Goal: Information Seeking & Learning: Learn about a topic

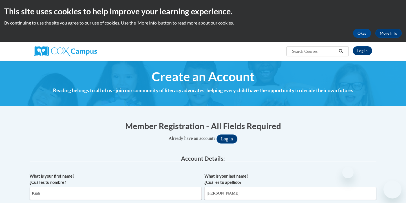
select select "fbf2d438-af2f-41f8-98f1-81c410e29de3"
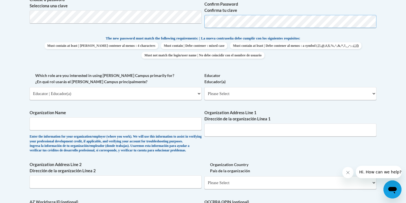
scroll to position [273, 0]
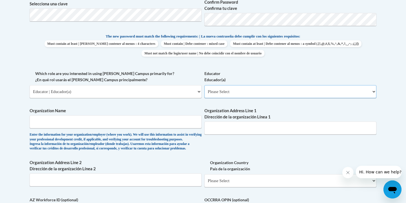
click at [236, 91] on select "Please Select Early Learning/Daycare Teacher/Family Home Care Provider | Maestr…" at bounding box center [290, 91] width 172 height 13
select select "5e2af403-4f2c-4e49-a02f-103e55d7b75b"
click at [165, 125] on input "Organization Name" at bounding box center [116, 121] width 172 height 13
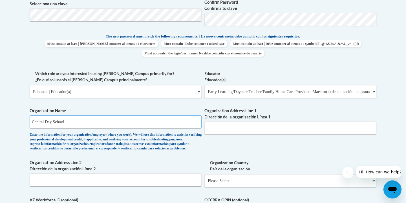
type input "Capital Day School"
click at [212, 131] on input "Organization Address Line 1 Dirección de la organización Línea 1" at bounding box center [290, 127] width 172 height 13
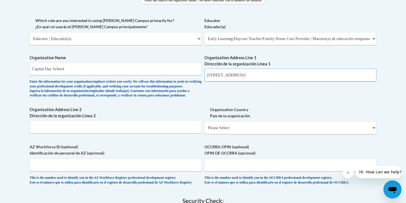
scroll to position [325, 0]
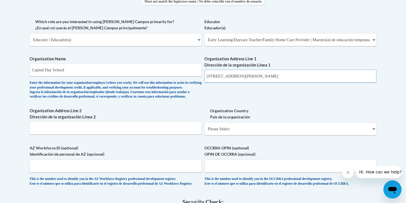
type input "120 Deepwood Drive, Frankfort Ky"
click at [181, 134] on input "Organization Address Line 2 Dirección de la organización Línea 2" at bounding box center [116, 127] width 172 height 13
click at [221, 135] on select "Please Select United States | Estados Unidos Outside of the United States | Fue…" at bounding box center [290, 128] width 172 height 13
select select "ad49bcad-a171-4b2e-b99c-48b446064914"
select select
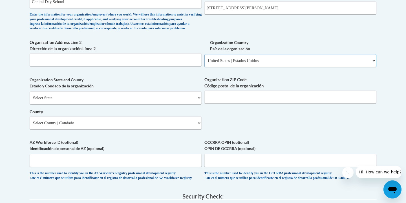
scroll to position [396, 0]
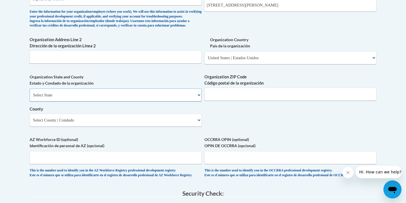
click at [192, 101] on select "Select State Alabama Alaska Arizona Arkansas California Colorado Connecticut De…" at bounding box center [116, 95] width 172 height 13
select select "Kentucky"
click at [241, 101] on input "Organization ZIP Code Código postal de la organización" at bounding box center [290, 94] width 172 height 13
type input "40601"
click at [194, 127] on select "Select County Adair Allen Anderson Ballard Barren Bath Bell Boone Bourbon Boyd …" at bounding box center [116, 120] width 172 height 13
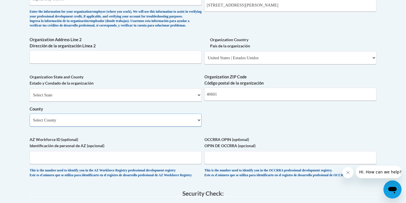
select select "Franklin"
click at [280, 9] on input "120 Deepwood Drive, Frankfort Ky" at bounding box center [290, 5] width 172 height 13
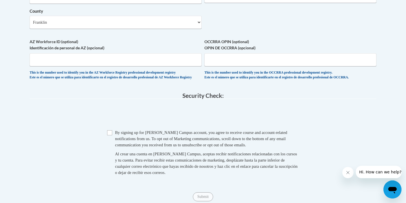
scroll to position [496, 0]
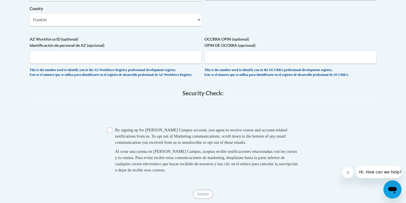
type input "120 Deepwood Drive"
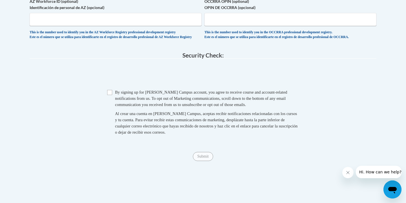
scroll to position [538, 0]
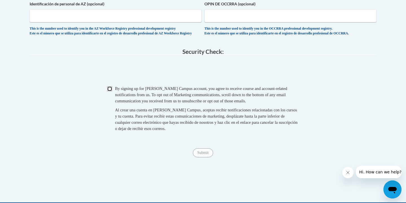
click at [109, 91] on input "Checkbox" at bounding box center [109, 88] width 5 height 5
checkbox input "true"
click at [204, 157] on input "Submit" at bounding box center [203, 152] width 20 height 9
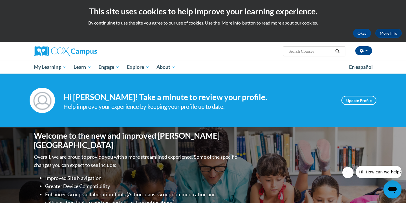
click at [308, 52] on input "Search..." at bounding box center [310, 51] width 45 height 7
click at [302, 50] on input "Search..." at bounding box center [310, 51] width 45 height 7
type input "trauma informed practice"
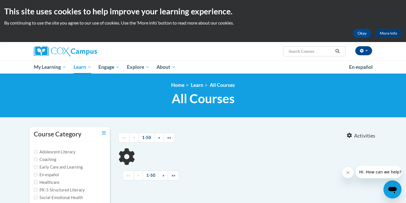
type input "trauma informed practice"
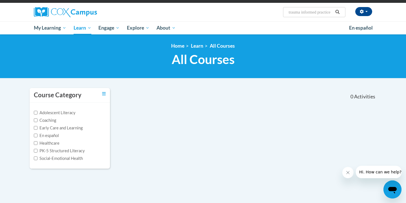
scroll to position [31, 0]
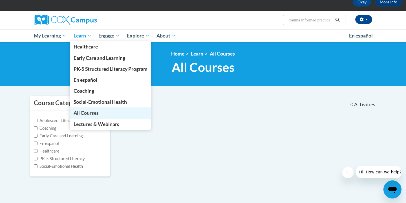
click at [93, 112] on span "All Courses" at bounding box center [86, 113] width 25 height 6
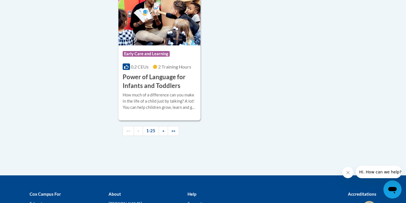
scroll to position [1364, 0]
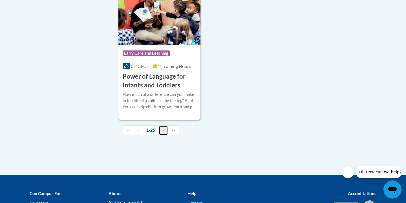
click at [164, 135] on link "»" at bounding box center [163, 130] width 9 height 10
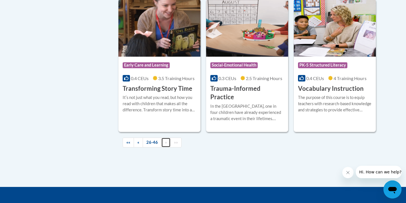
scroll to position [1011, 0]
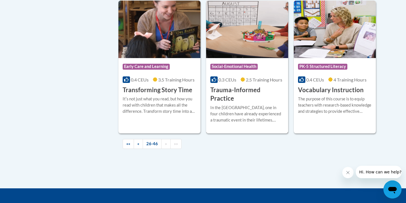
click at [237, 64] on span "Social-Emotional Health" at bounding box center [234, 67] width 49 height 7
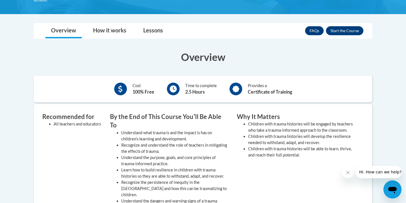
scroll to position [166, 0]
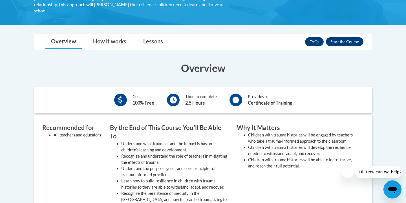
click at [347, 173] on icon "Close message from company" at bounding box center [347, 172] width 3 height 3
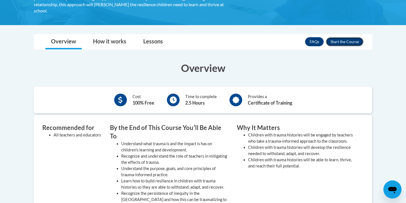
click at [346, 43] on button "Enroll" at bounding box center [344, 41] width 37 height 9
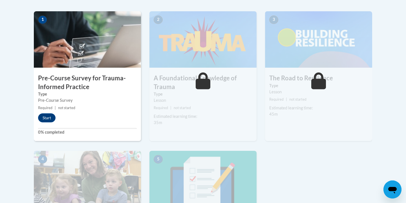
scroll to position [175, 0]
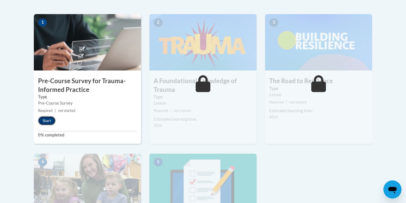
click at [45, 121] on button "Start" at bounding box center [46, 120] width 17 height 9
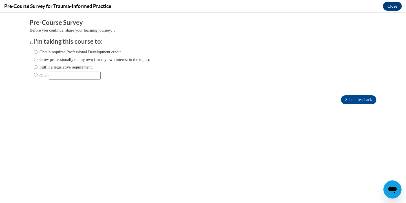
scroll to position [0, 0]
click at [66, 51] on label "Obtain required Professional Development credit." at bounding box center [78, 52] width 88 height 6
click at [37, 51] on input "Obtain required Professional Development credit." at bounding box center [36, 52] width 4 height 6
radio input "true"
click at [345, 101] on input "Submit feedback" at bounding box center [359, 99] width 36 height 9
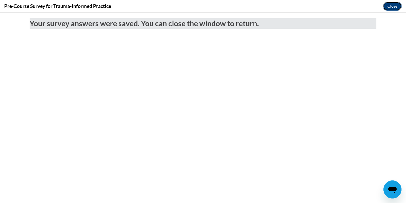
click at [387, 6] on button "Close" at bounding box center [392, 6] width 19 height 9
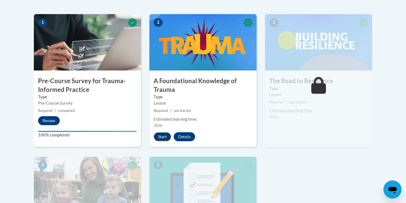
click at [165, 134] on button "Start" at bounding box center [162, 136] width 17 height 9
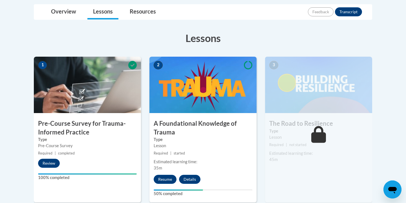
scroll to position [145, 0]
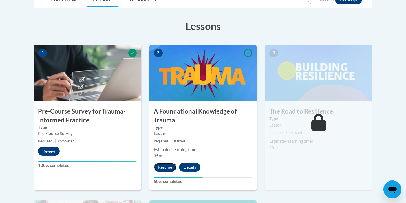
click at [170, 169] on button "Resume" at bounding box center [165, 167] width 23 height 9
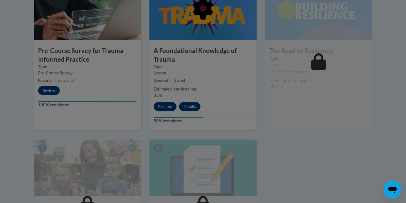
scroll to position [211, 0]
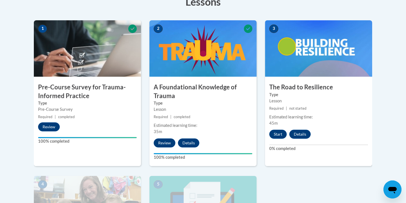
scroll to position [169, 0]
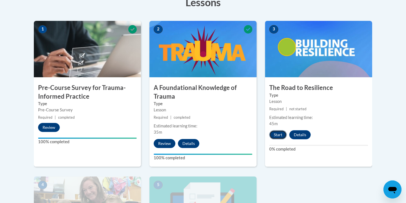
click at [276, 136] on button "Start" at bounding box center [277, 134] width 17 height 9
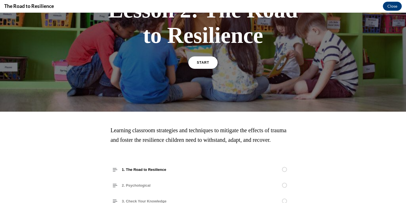
scroll to position [53, 0]
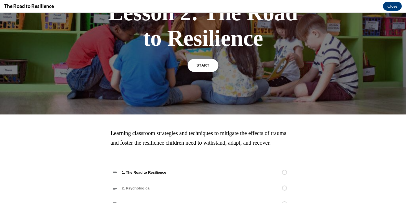
click at [213, 67] on link "START" at bounding box center [202, 65] width 31 height 13
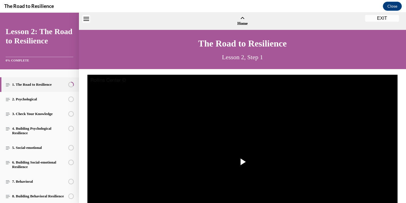
scroll to position [17, 0]
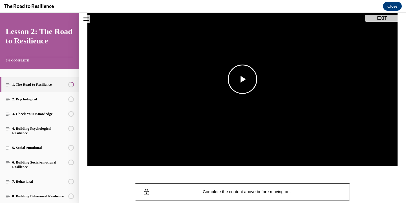
click at [242, 79] on span "Video player" at bounding box center [242, 79] width 0 height 0
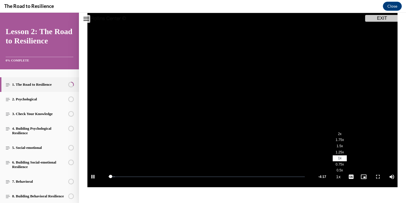
click at [342, 147] on span "1.5x" at bounding box center [340, 146] width 6 height 4
click at [220, 153] on video "Video player" at bounding box center [242, 100] width 310 height 174
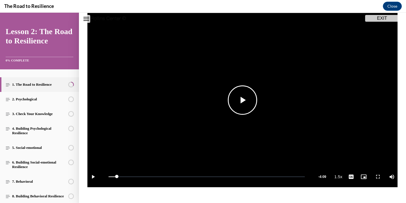
click at [242, 100] on span "Video player" at bounding box center [242, 100] width 0 height 0
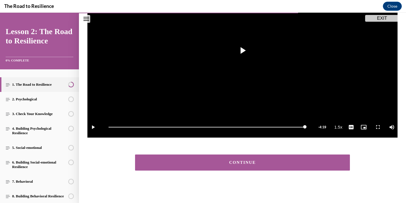
click at [338, 166] on button "CONTINUE" at bounding box center [242, 162] width 215 height 16
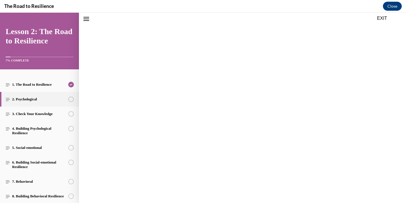
scroll to position [17, 0]
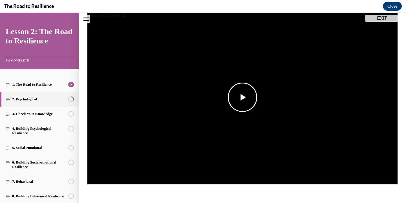
click at [242, 97] on span "Video player" at bounding box center [242, 97] width 0 height 0
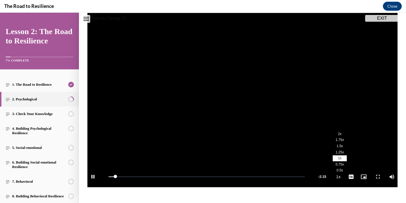
click at [339, 147] on span "1.5x" at bounding box center [340, 146] width 6 height 4
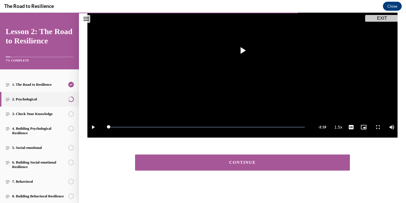
click at [344, 164] on button "CONTINUE" at bounding box center [242, 162] width 215 height 16
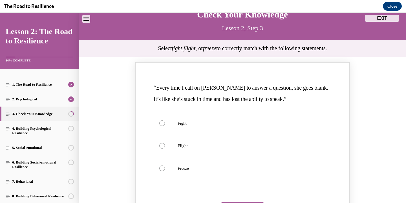
scroll to position [30, 0]
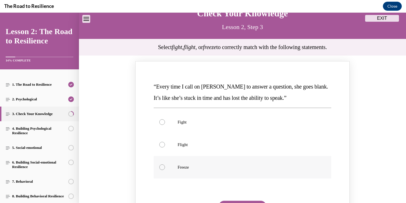
click at [189, 166] on p "Freeze" at bounding box center [248, 167] width 140 height 6
click at [165, 166] on input "Freeze" at bounding box center [162, 167] width 6 height 6
radio input "true"
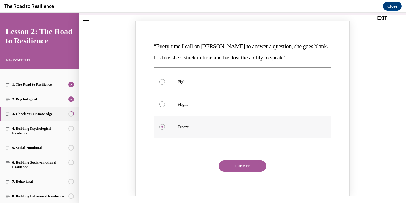
scroll to position [79, 0]
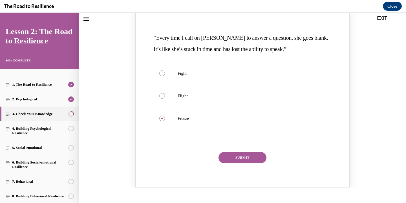
click at [229, 155] on button "SUBMIT" at bounding box center [242, 157] width 48 height 11
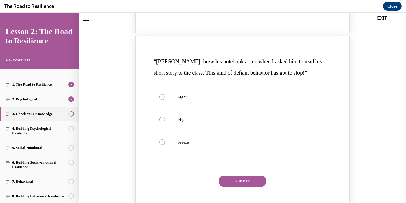
scroll to position [291, 0]
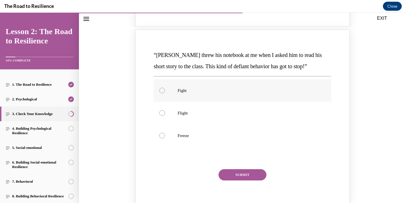
click at [196, 91] on p "Fight" at bounding box center [248, 91] width 140 height 6
click at [165, 91] on input "Fight" at bounding box center [162, 91] width 6 height 6
radio input "true"
click at [229, 177] on button "SUBMIT" at bounding box center [242, 174] width 48 height 11
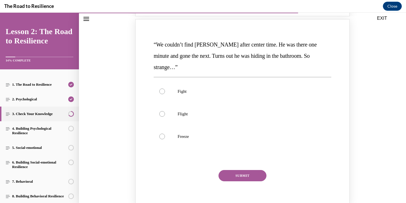
scroll to position [532, 0]
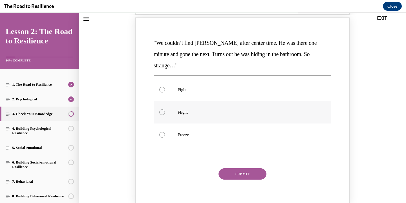
click at [211, 109] on p "Flight" at bounding box center [248, 112] width 140 height 6
click at [165, 109] on input "Flight" at bounding box center [162, 112] width 6 height 6
radio input "true"
click at [228, 168] on button "SUBMIT" at bounding box center [242, 173] width 48 height 11
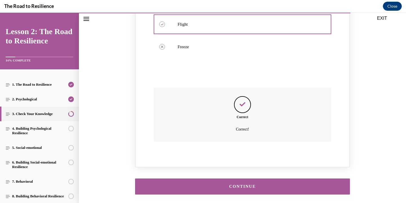
scroll to position [633, 0]
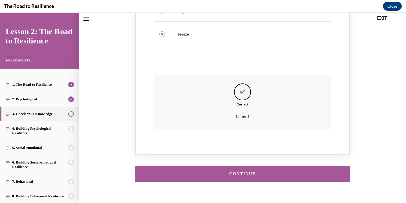
click at [228, 172] on div "CONTINUE" at bounding box center [242, 174] width 197 height 4
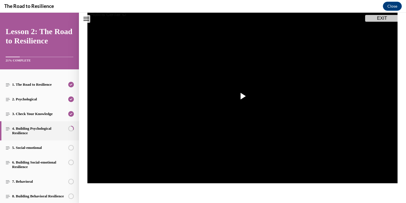
scroll to position [69, 0]
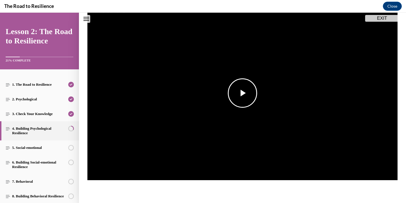
click at [242, 93] on span "Video player" at bounding box center [242, 93] width 0 height 0
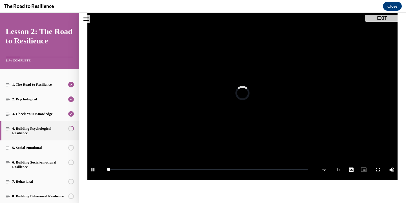
scroll to position [62, 0]
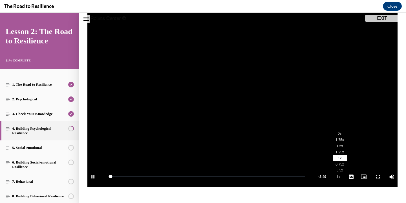
click at [342, 146] on span "1.5x" at bounding box center [340, 146] width 6 height 4
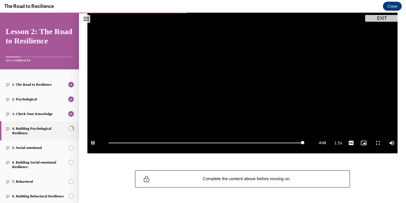
scroll to position [96, 0]
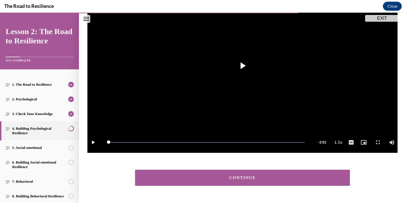
click at [286, 178] on div "CONTINUE" at bounding box center [242, 178] width 197 height 4
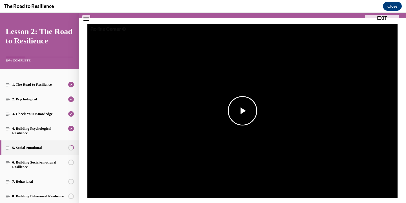
scroll to position [51, 0]
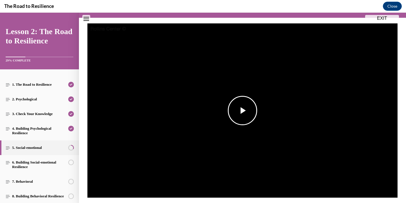
click at [242, 111] on span "Video player" at bounding box center [242, 111] width 0 height 0
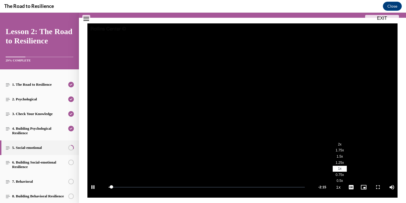
click at [337, 187] on button "Playback Rate 1x" at bounding box center [338, 186] width 11 height 21
click at [339, 154] on li "1.5x" at bounding box center [340, 157] width 14 height 6
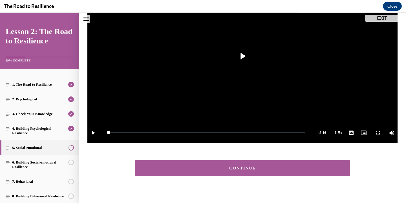
scroll to position [111, 0]
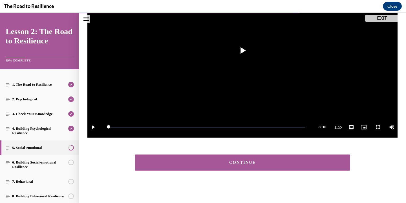
click at [347, 167] on button "CONTINUE" at bounding box center [242, 162] width 215 height 16
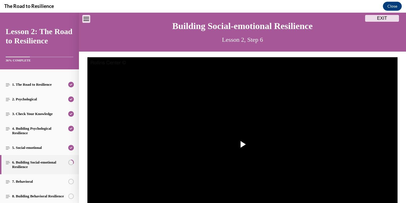
scroll to position [77, 0]
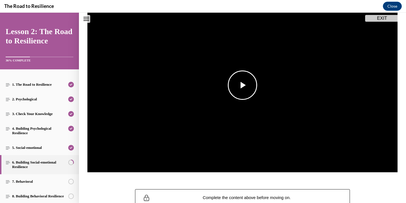
click at [242, 85] on span "Video player" at bounding box center [242, 85] width 0 height 0
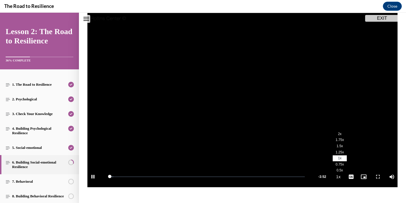
click at [336, 178] on button "Playback Rate 1x" at bounding box center [338, 176] width 11 height 21
click at [343, 147] on span "1.5x" at bounding box center [340, 146] width 6 height 4
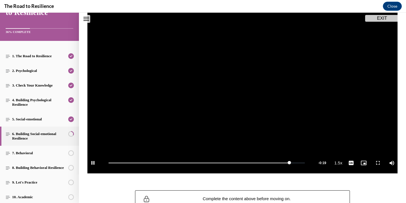
scroll to position [74, 0]
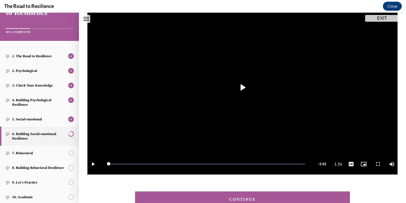
click at [248, 196] on button "CONTINUE" at bounding box center [242, 199] width 215 height 16
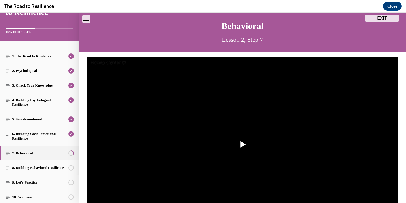
scroll to position [81, 0]
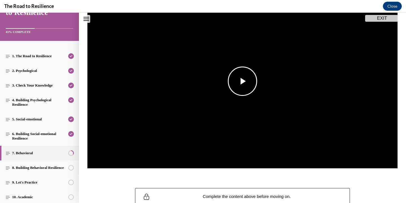
click at [242, 81] on span "Video player" at bounding box center [242, 81] width 0 height 0
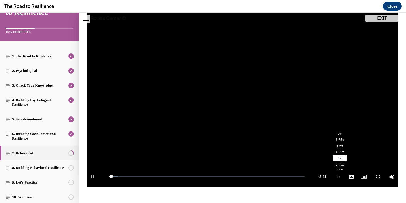
click at [339, 176] on button "Playback Rate 1x" at bounding box center [338, 176] width 11 height 21
click at [341, 146] on span "1.5x" at bounding box center [340, 146] width 6 height 4
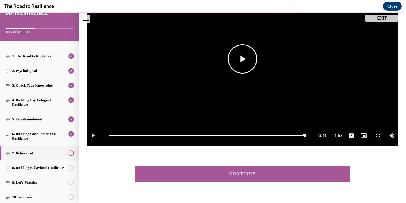
scroll to position [117, 0]
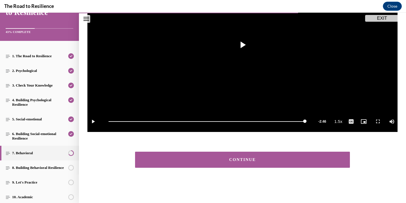
click at [328, 156] on button "CONTINUE" at bounding box center [242, 160] width 215 height 16
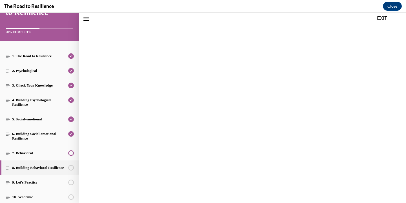
scroll to position [100, 0]
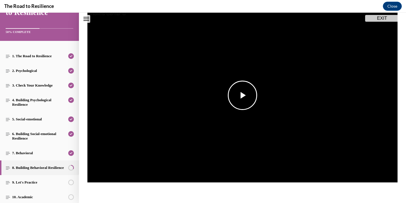
click at [242, 95] on span "Video player" at bounding box center [242, 95] width 0 height 0
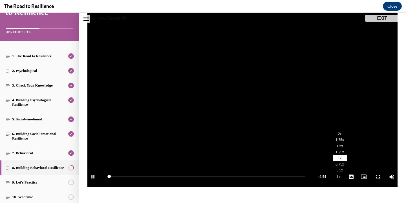
click at [339, 177] on button "Playback Rate 1x" at bounding box center [338, 176] width 11 height 21
click at [342, 145] on span "1.5x" at bounding box center [340, 146] width 6 height 4
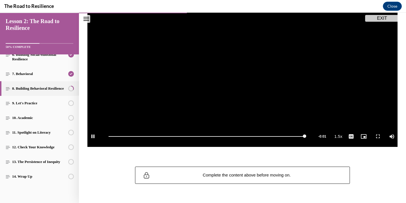
scroll to position [103, 0]
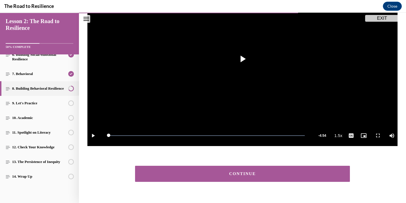
click at [303, 173] on div "CONTINUE" at bounding box center [242, 174] width 197 height 4
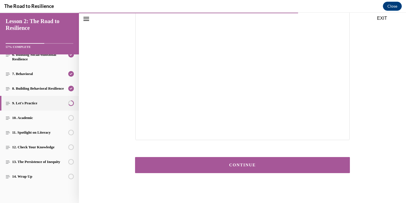
scroll to position [116, 0]
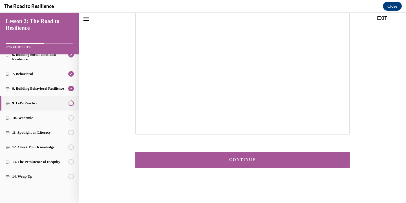
click at [280, 158] on div "CONTINUE" at bounding box center [242, 160] width 197 height 4
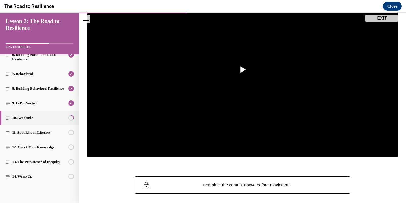
scroll to position [105, 0]
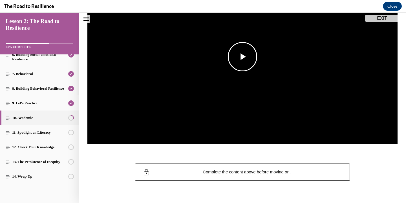
click at [242, 57] on span "Video player" at bounding box center [242, 57] width 0 height 0
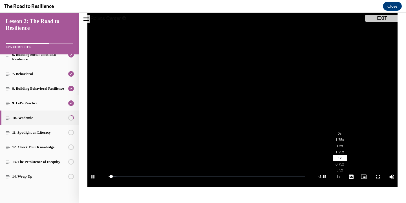
click at [339, 174] on button "Playback Rate 1x" at bounding box center [338, 176] width 11 height 21
click at [341, 143] on li "1.5x" at bounding box center [340, 146] width 14 height 6
click at [268, 118] on video "Video player" at bounding box center [242, 100] width 310 height 174
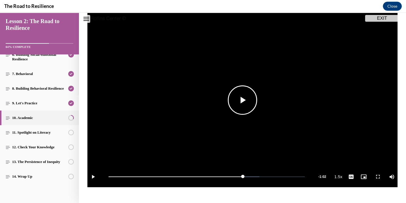
click at [242, 100] on span "Video player" at bounding box center [242, 100] width 0 height 0
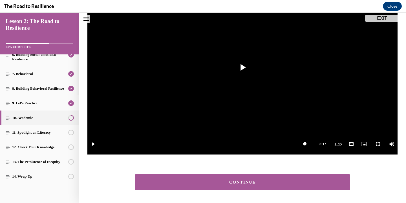
scroll to position [95, 0]
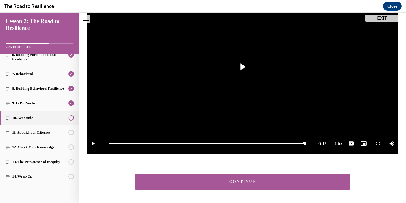
click at [322, 178] on button "CONTINUE" at bounding box center [242, 182] width 215 height 16
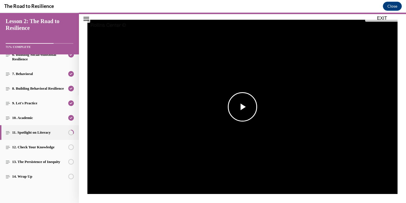
scroll to position [59, 0]
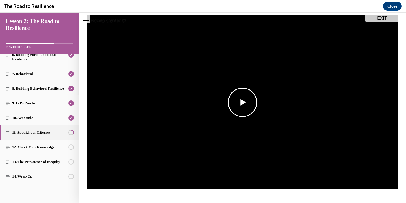
click at [242, 102] on span "Video player" at bounding box center [242, 102] width 0 height 0
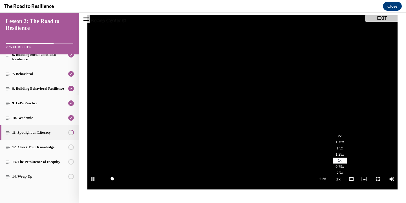
click at [342, 138] on li "2x" at bounding box center [340, 136] width 14 height 6
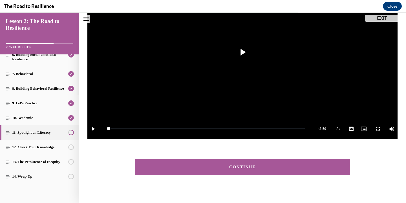
scroll to position [111, 0]
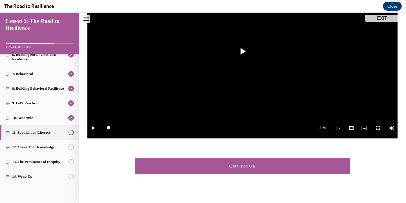
click at [302, 169] on button "CONTINUE" at bounding box center [242, 166] width 215 height 16
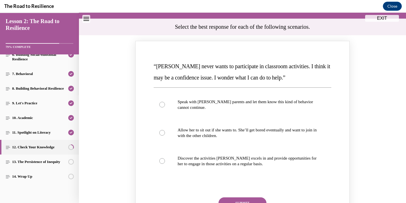
scroll to position [64, 0]
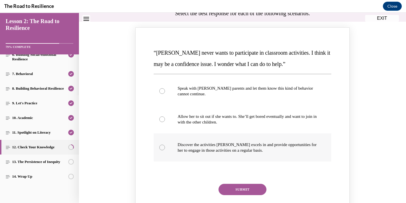
click at [288, 144] on p "Discover the activities Mattison excels in and provide opportunities for her to…" at bounding box center [248, 147] width 140 height 11
click at [165, 145] on input "Discover the activities Mattison excels in and provide opportunities for her to…" at bounding box center [162, 148] width 6 height 6
radio input "true"
click at [256, 186] on button "SUBMIT" at bounding box center [242, 189] width 48 height 11
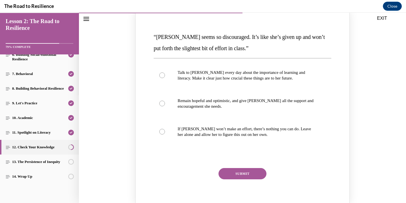
scroll to position [326, 0]
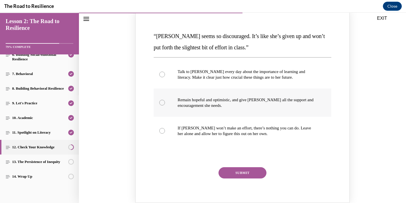
click at [253, 109] on label "Remain hopeful and optimistic, and give Alyson all the support and encouragemen…" at bounding box center [243, 103] width 178 height 28
click at [165, 105] on input "Remain hopeful and optimistic, and give Alyson all the support and encouragemen…" at bounding box center [162, 103] width 6 height 6
radio input "true"
click at [241, 171] on button "SUBMIT" at bounding box center [242, 172] width 48 height 11
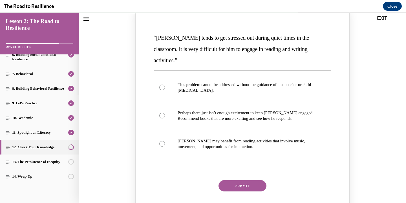
scroll to position [569, 0]
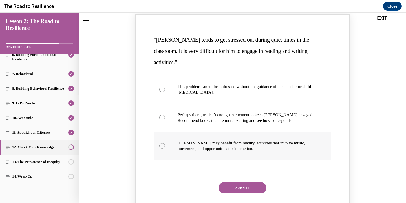
click at [248, 140] on p "Harrison may benefit from reading activities that involve music, movement, and …" at bounding box center [248, 145] width 140 height 11
click at [165, 143] on input "Harrison may benefit from reading activities that involve music, movement, and …" at bounding box center [162, 146] width 6 height 6
radio input "true"
click at [244, 182] on button "SUBMIT" at bounding box center [242, 187] width 48 height 11
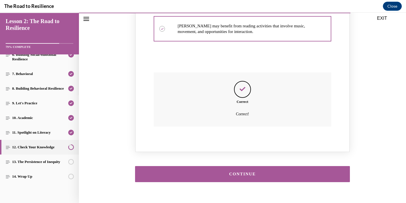
scroll to position [689, 0]
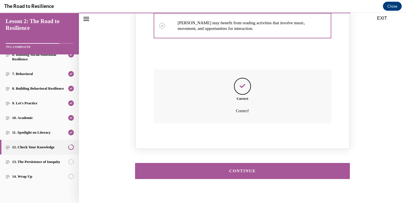
click at [249, 169] on div "CONTINUE" at bounding box center [242, 171] width 197 height 4
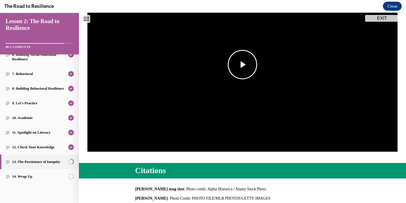
scroll to position [100, 0]
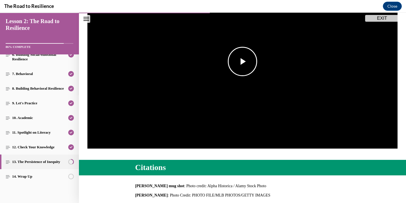
click at [242, 61] on span "Video player" at bounding box center [242, 61] width 0 height 0
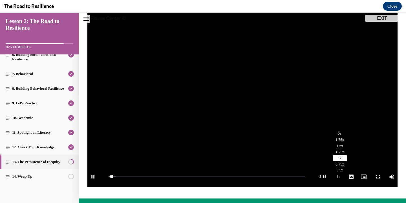
click at [339, 176] on button "Playback Rate 1x" at bounding box center [338, 176] width 11 height 21
click at [343, 136] on li "2x" at bounding box center [340, 134] width 14 height 6
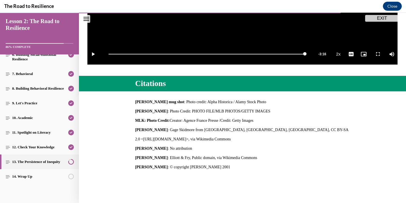
scroll to position [218, 0]
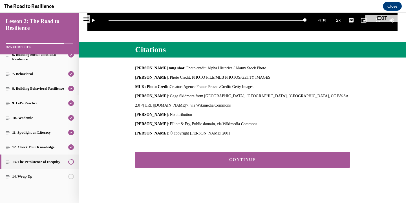
click at [332, 156] on button "CONTINUE" at bounding box center [242, 160] width 215 height 16
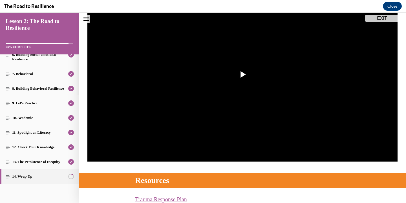
scroll to position [88, 0]
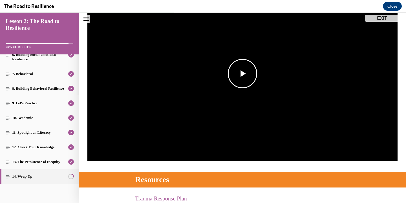
click at [242, 74] on span "Video player" at bounding box center [242, 74] width 0 height 0
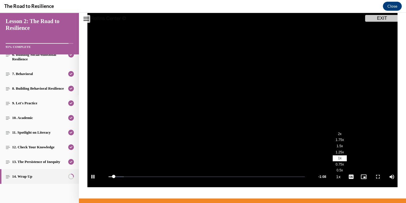
click at [342, 134] on li "2x" at bounding box center [340, 134] width 14 height 6
click at [242, 176] on div "Loaded : 50.70% 0:47 0:23" at bounding box center [207, 176] width 202 height 21
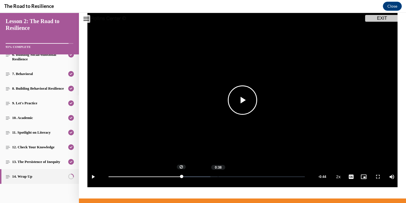
drag, startPoint x: 181, startPoint y: 177, endPoint x: 217, endPoint y: 181, distance: 36.1
click at [217, 181] on div "Loaded : 51.92% 0:38 0:25" at bounding box center [207, 176] width 202 height 21
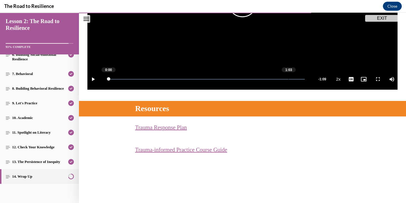
scroll to position [177, 0]
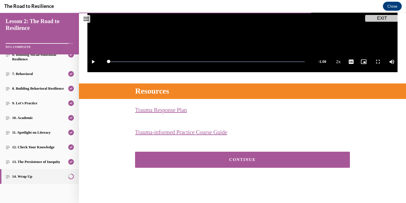
click at [281, 157] on button "CONTINUE" at bounding box center [242, 160] width 215 height 16
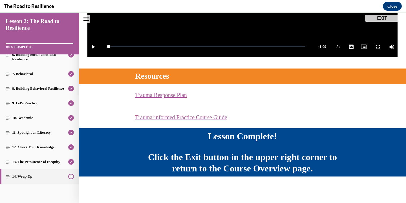
scroll to position [192, 0]
click at [391, 20] on button "EXIT" at bounding box center [382, 18] width 34 height 7
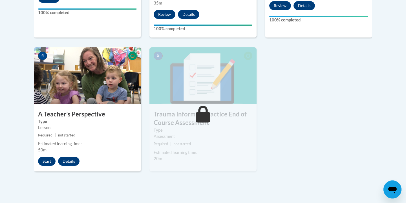
scroll to position [300, 0]
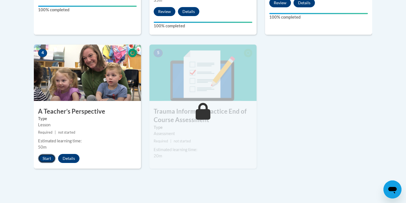
click at [48, 158] on button "Start" at bounding box center [46, 158] width 17 height 9
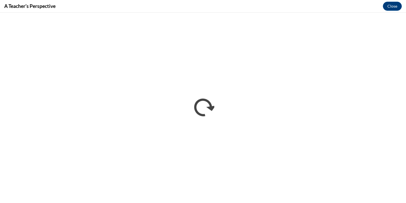
scroll to position [0, 0]
